Goal: Find specific page/section: Find specific page/section

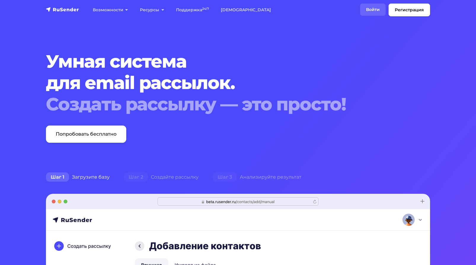
click at [372, 10] on link "Войти" at bounding box center [372, 10] width 25 height 12
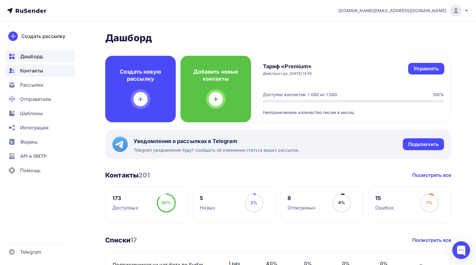
click at [36, 73] on span "Контакты" at bounding box center [31, 70] width 23 height 7
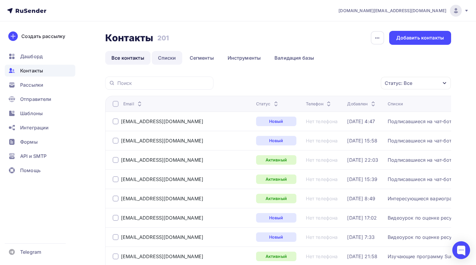
click at [170, 58] on link "Списки" at bounding box center [167, 58] width 31 height 14
